Goal: Transaction & Acquisition: Obtain resource

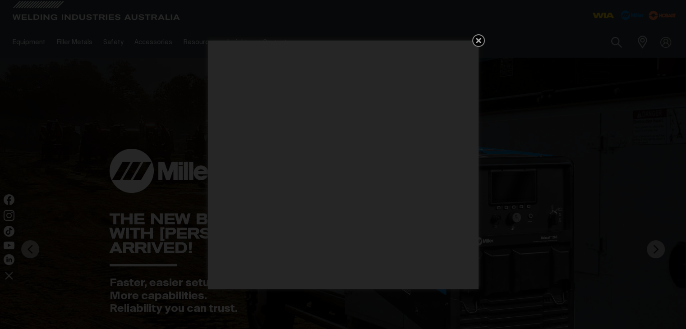
click at [476, 39] on icon "Get 5 WIA Welding Guides Free!" at bounding box center [478, 40] width 5 height 5
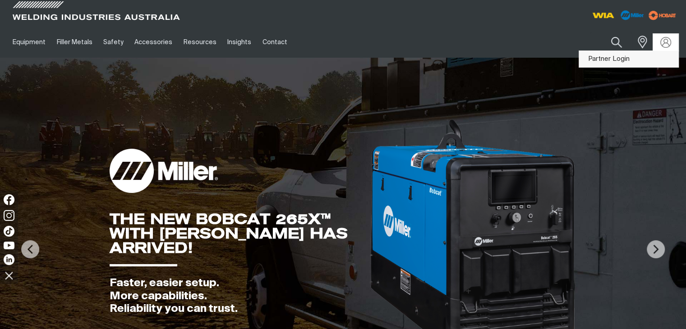
click at [624, 58] on link "Partner Login" at bounding box center [628, 59] width 99 height 17
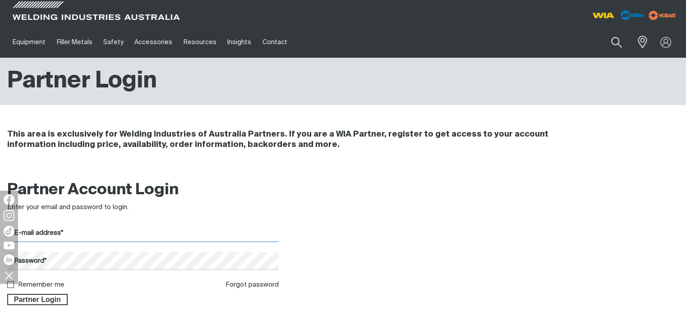
click at [48, 235] on input "E-mail address*" at bounding box center [143, 234] width 272 height 18
type input "[PERSON_NAME][EMAIL_ADDRESS][DOMAIN_NAME]"
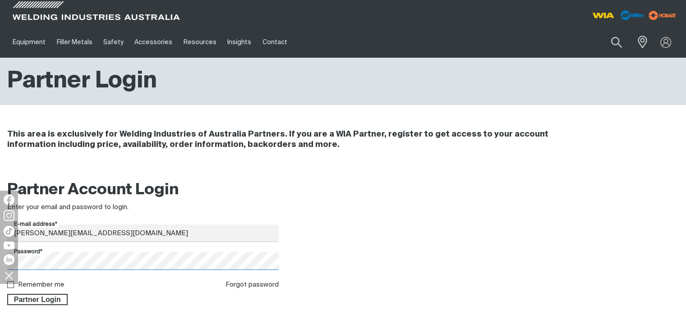
click at [7, 294] on button "Partner Login" at bounding box center [37, 300] width 60 height 12
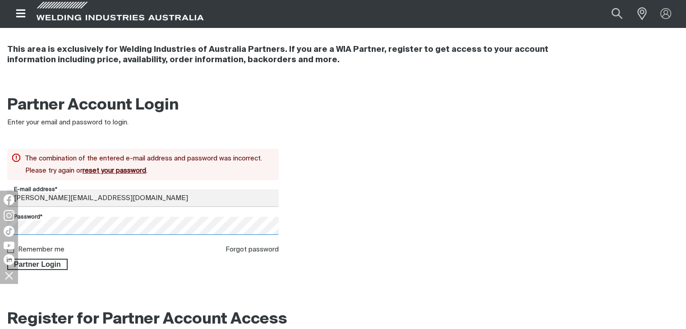
scroll to position [85, 0]
click at [9, 229] on body "Jump to main navigation Search When search results are available use up and dow…" at bounding box center [343, 290] width 686 height 751
click at [7, 259] on button "Partner Login" at bounding box center [37, 265] width 60 height 12
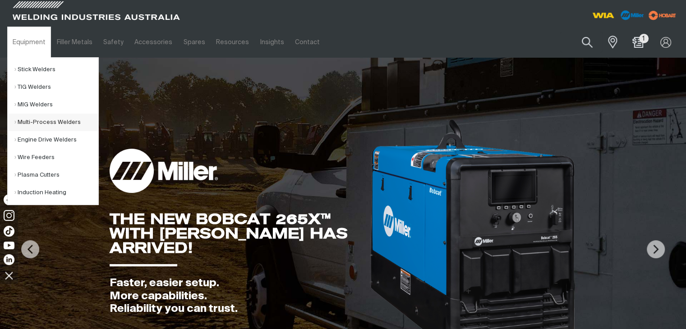
click at [27, 120] on link "Multi-Process Welders" at bounding box center [56, 123] width 84 height 18
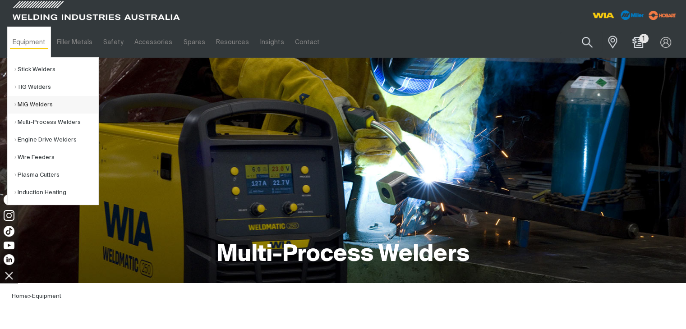
click at [32, 105] on link "MIG Welders" at bounding box center [56, 105] width 84 height 18
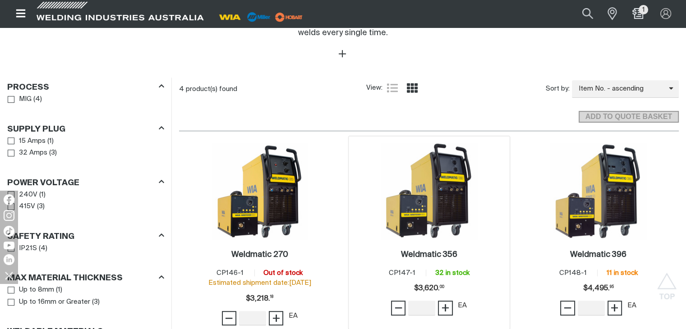
scroll to position [406, 0]
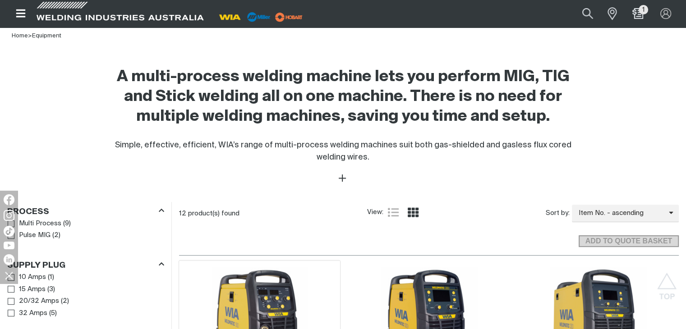
scroll to position [361, 0]
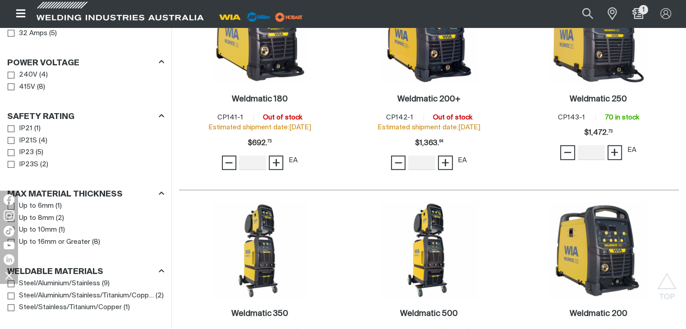
scroll to position [541, 0]
drag, startPoint x: 559, startPoint y: 118, endPoint x: 586, endPoint y: 118, distance: 27.1
click at [586, 118] on div "Item No. CP143-1 70 in stock" at bounding box center [598, 117] width 81 height 10
copy span "CP143-1"
click at [602, 103] on h2 "Weldmatic 250 ." at bounding box center [598, 99] width 57 height 8
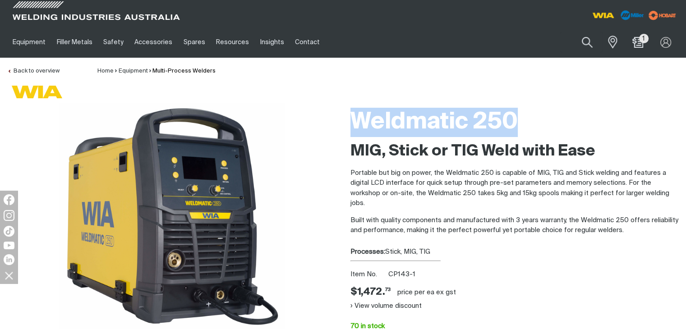
drag, startPoint x: 353, startPoint y: 117, endPoint x: 517, endPoint y: 120, distance: 164.2
click at [517, 120] on h1 "Weldmatic 250" at bounding box center [514, 122] width 329 height 29
copy h1 "Weldmatic 250"
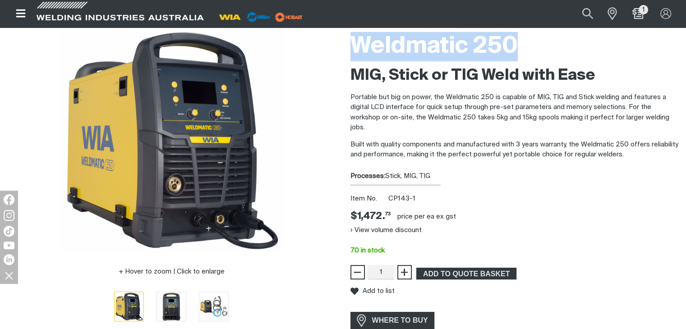
scroll to position [90, 0]
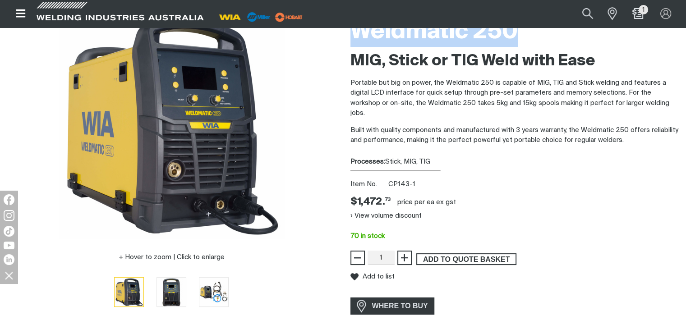
click at [477, 256] on span "ADD TO QUOTE BASKET" at bounding box center [466, 260] width 98 height 12
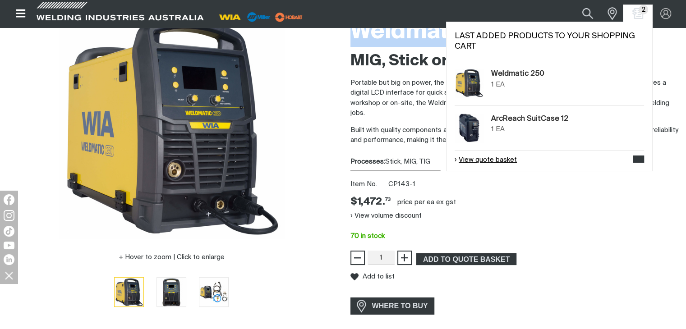
click at [499, 159] on link "View quote basket" at bounding box center [486, 160] width 62 height 10
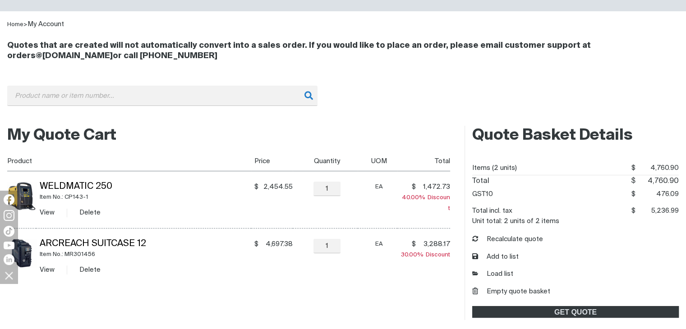
scroll to position [135, 0]
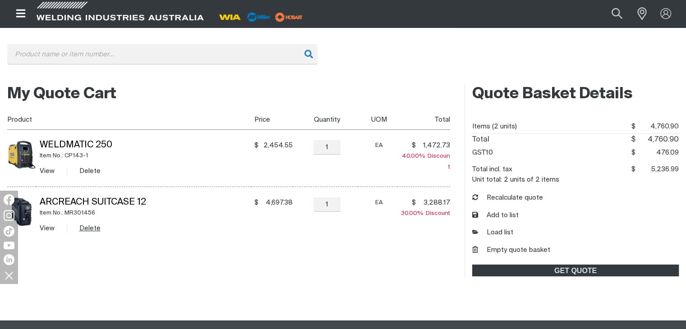
click at [97, 229] on button "Delete" at bounding box center [89, 228] width 21 height 10
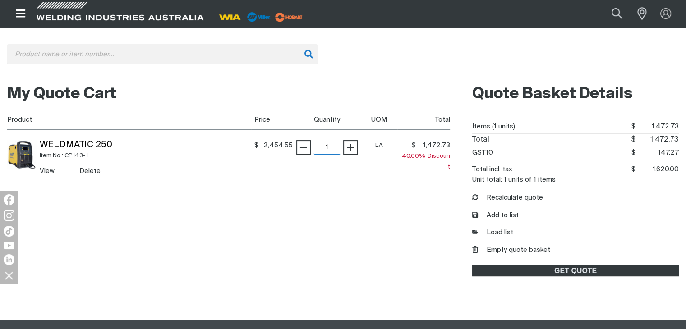
click at [333, 148] on input "1" at bounding box center [326, 147] width 27 height 14
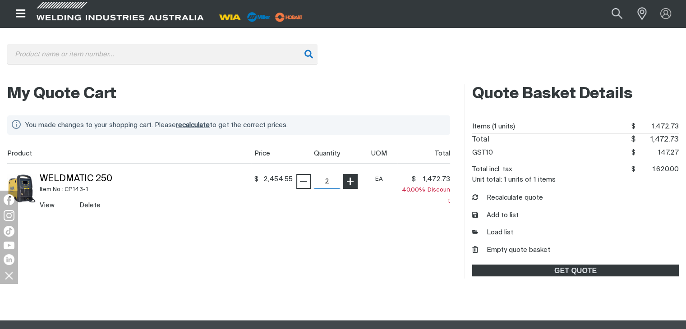
click at [350, 148] on table "Product Price Quantity UOM Total Weldmatic 250 Item No.: CP143-1 View Delete $ …" at bounding box center [228, 182] width 443 height 77
click at [350, 148] on th "Quantity" at bounding box center [325, 154] width 65 height 20
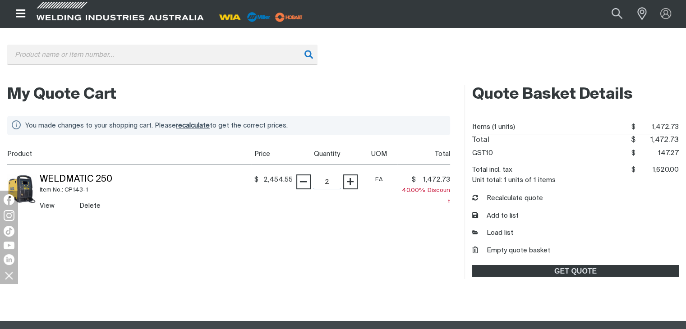
click at [333, 182] on input "2" at bounding box center [326, 182] width 27 height 14
click at [345, 185] on button "+" at bounding box center [350, 182] width 14 height 14
type input "6"
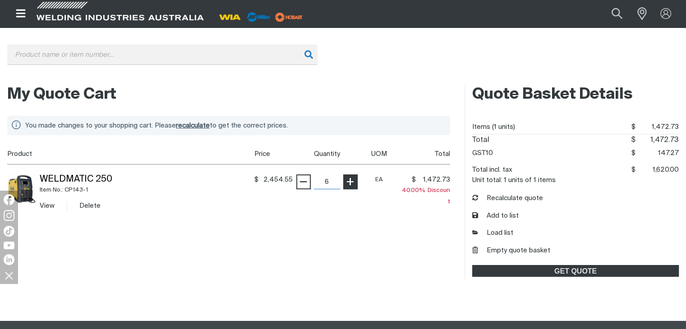
click at [345, 185] on button "+" at bounding box center [350, 182] width 14 height 14
click at [356, 225] on div "You made changes to your shopping cart. Please recalculate to get the correct p…" at bounding box center [228, 166] width 443 height 118
click at [210, 126] on span "recalculate" at bounding box center [193, 125] width 34 height 7
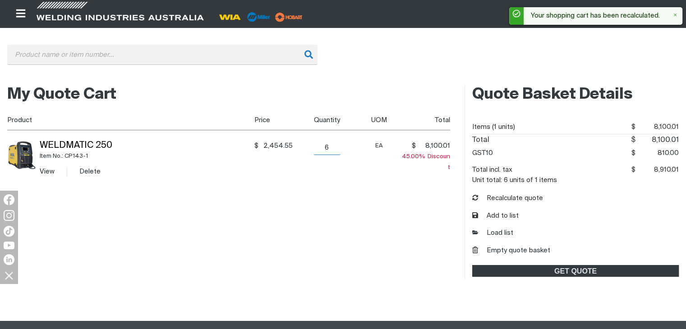
click at [328, 148] on input "6" at bounding box center [326, 148] width 27 height 14
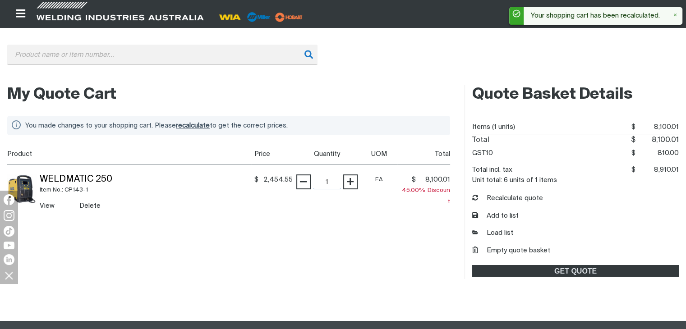
scroll to position [134, 0]
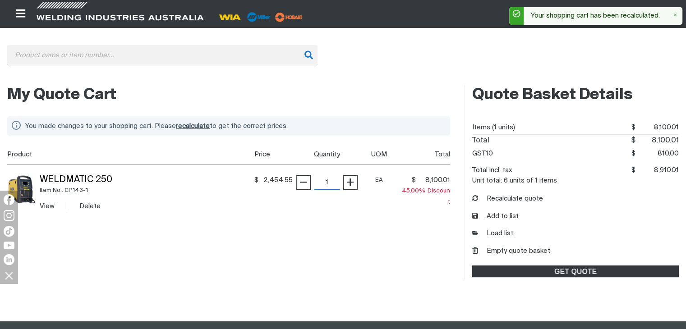
type input "1"
click at [184, 126] on span "recalculate" at bounding box center [193, 126] width 34 height 7
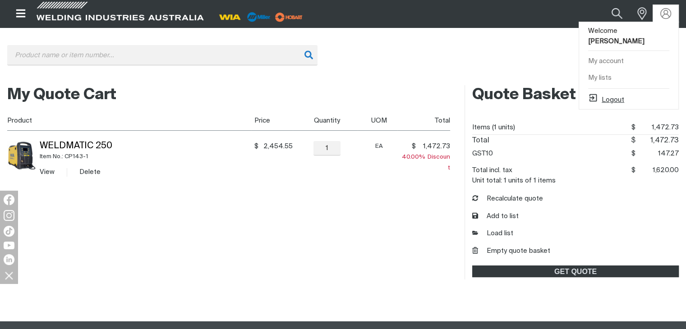
click at [617, 93] on button "Logout" at bounding box center [606, 98] width 36 height 11
